Goal: Connect with others: Connect with others

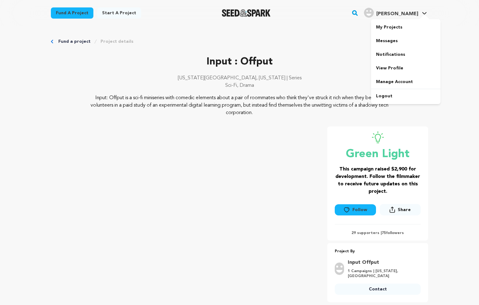
click at [434, 46] on link "Messages" at bounding box center [405, 41] width 69 height 14
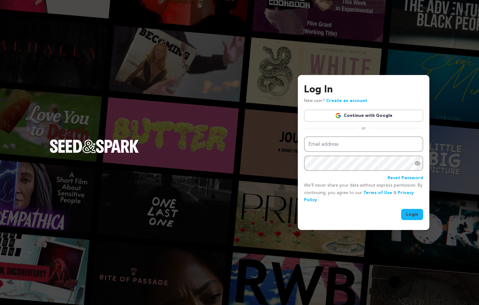
click at [336, 115] on link "Continue with Google" at bounding box center [363, 116] width 119 height 12
